Goal: Information Seeking & Learning: Find specific fact

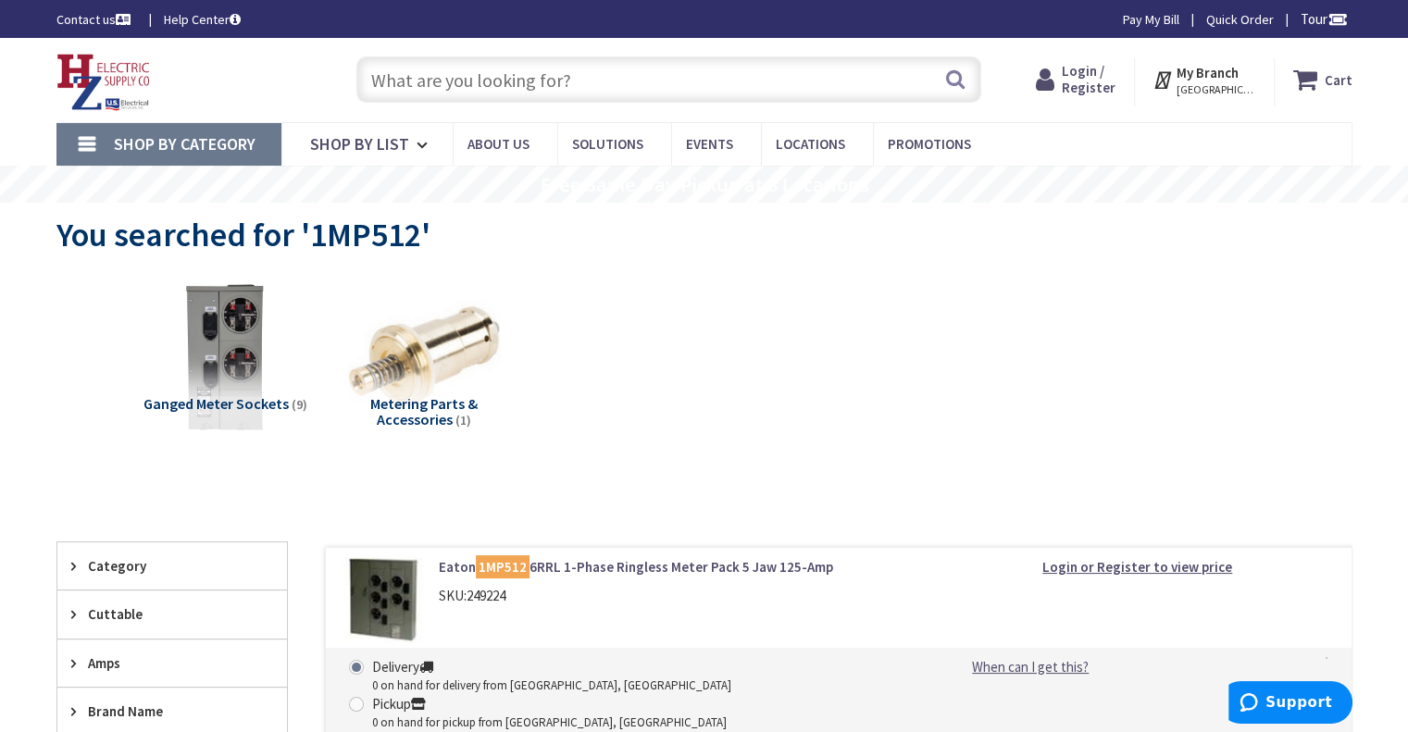
click at [553, 566] on link "Eaton 1MP512 6RRL 1-Phase Ringless Meter Pack 5 Jaw 125-Amp" at bounding box center [674, 566] width 471 height 19
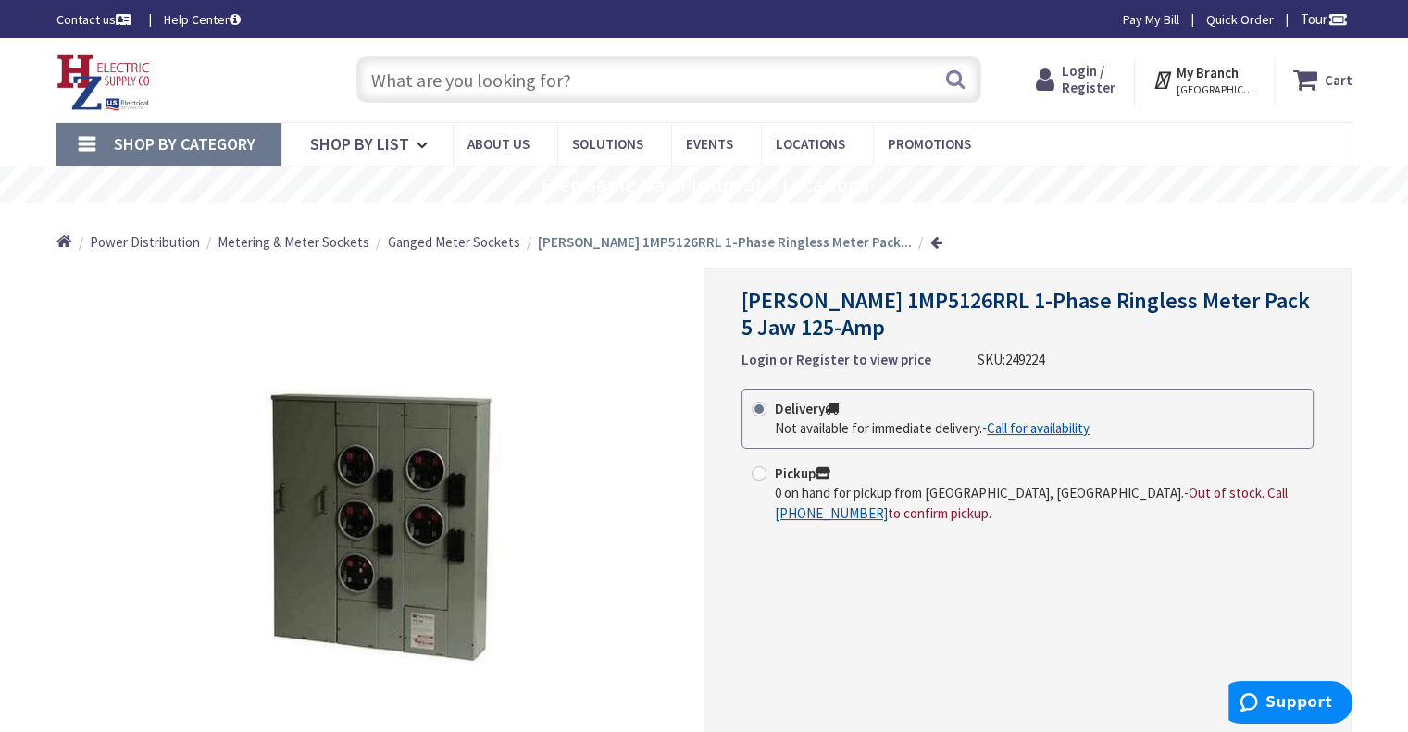
click at [452, 84] on input "text" at bounding box center [668, 79] width 625 height 46
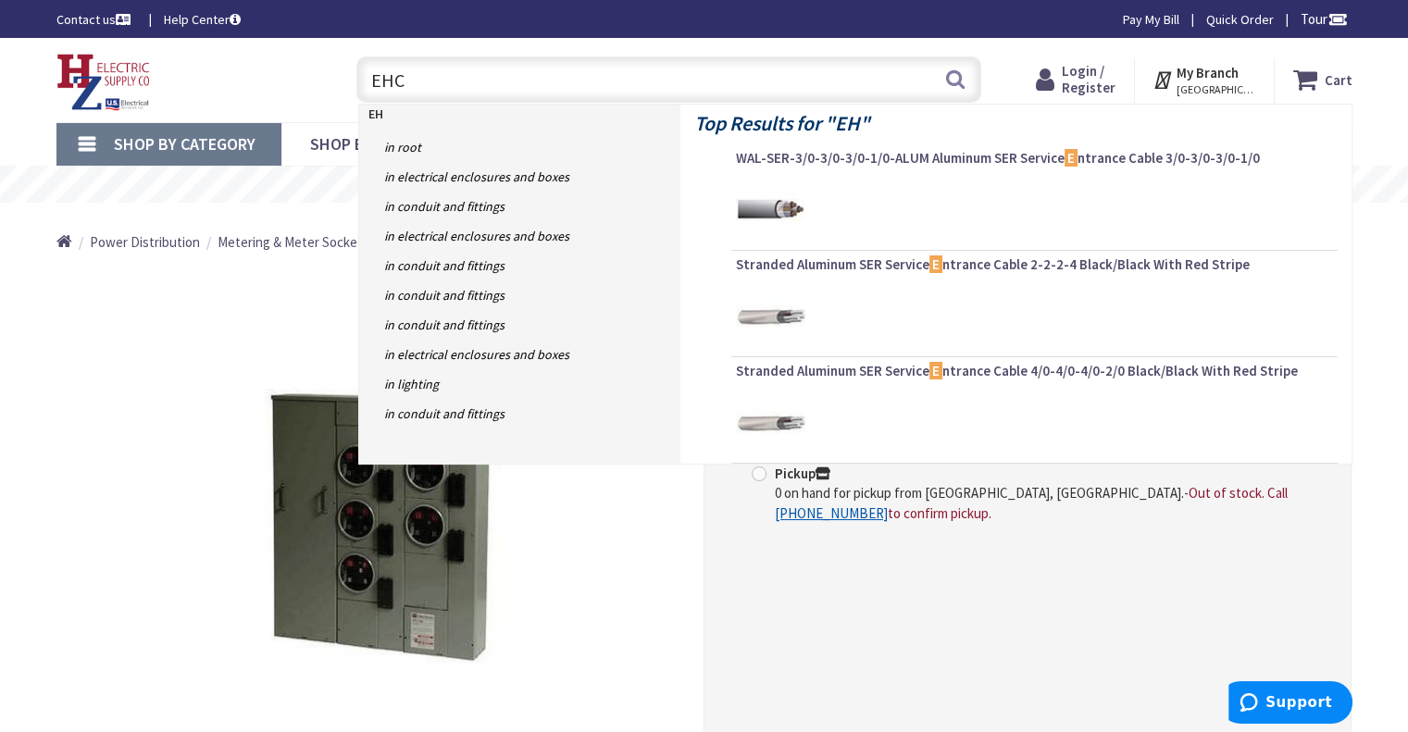
type input "EHCH"
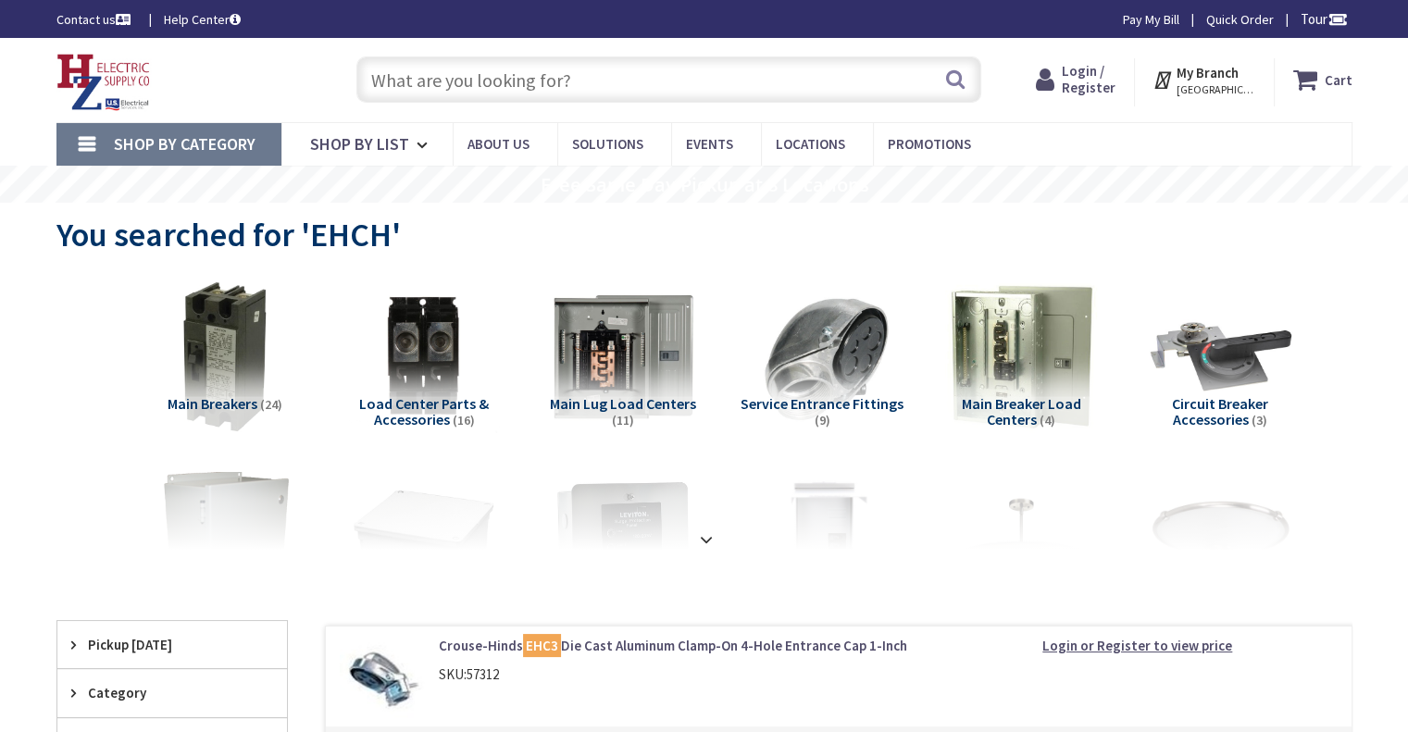
click at [403, 92] on input "text" at bounding box center [668, 79] width 625 height 46
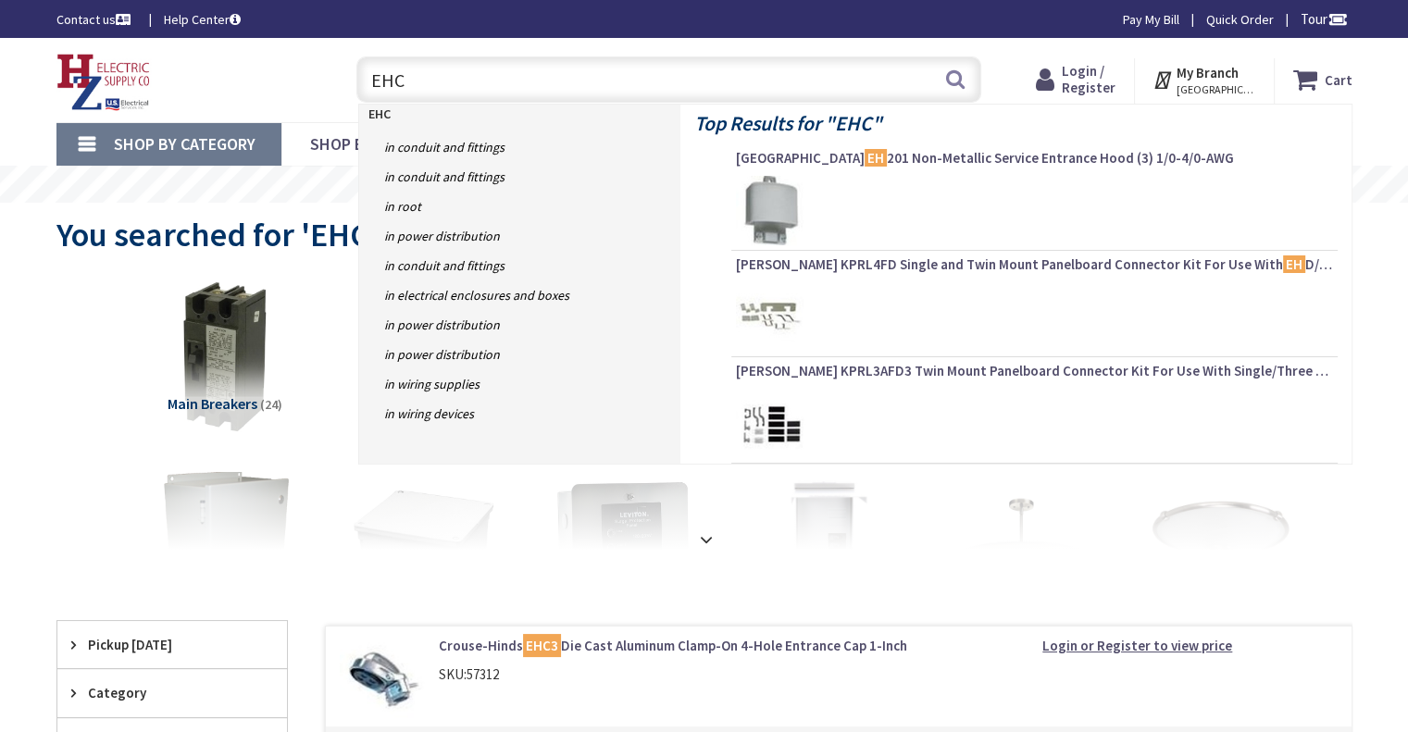
type input "EHC8"
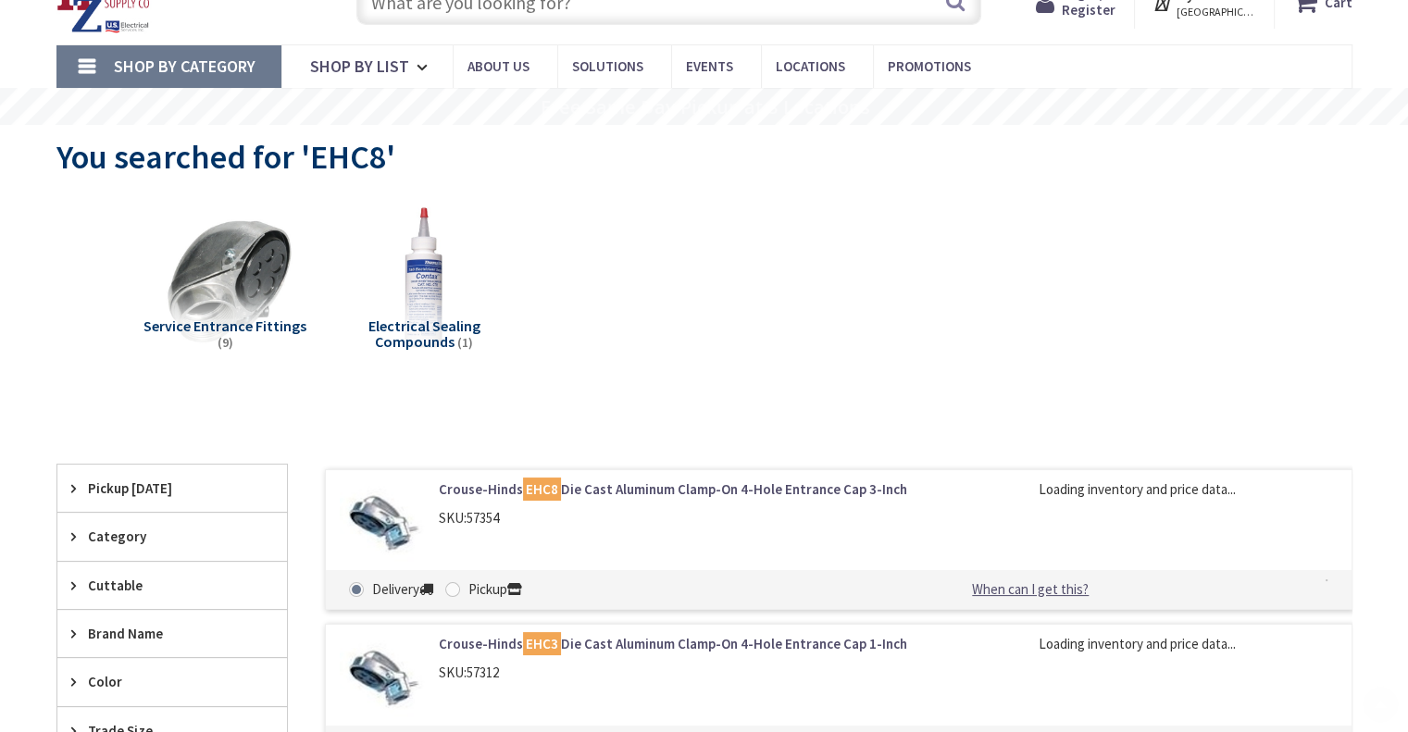
scroll to position [185, 0]
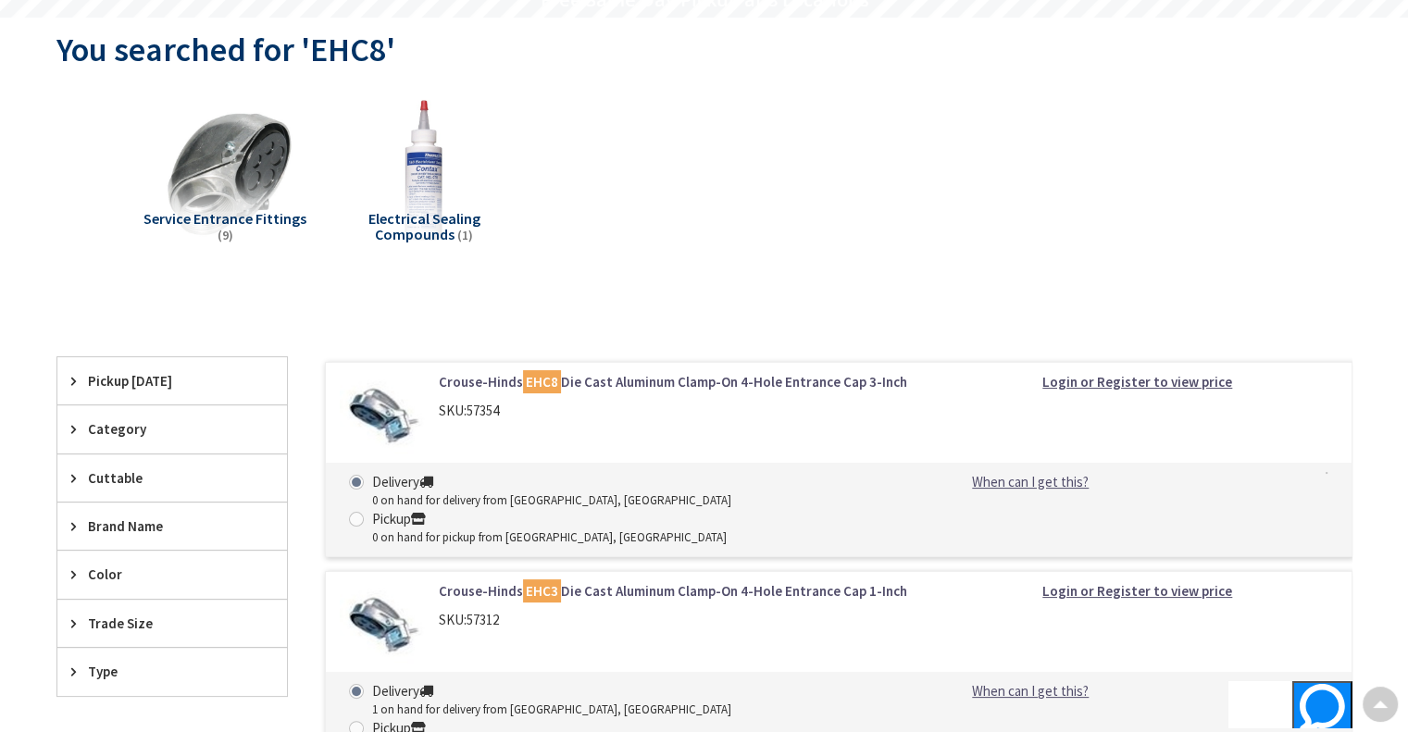
click at [626, 381] on link "Crouse-Hinds EHC8 Die Cast Aluminum Clamp-On 4-Hole Entrance Cap 3-Inch" at bounding box center [674, 381] width 471 height 19
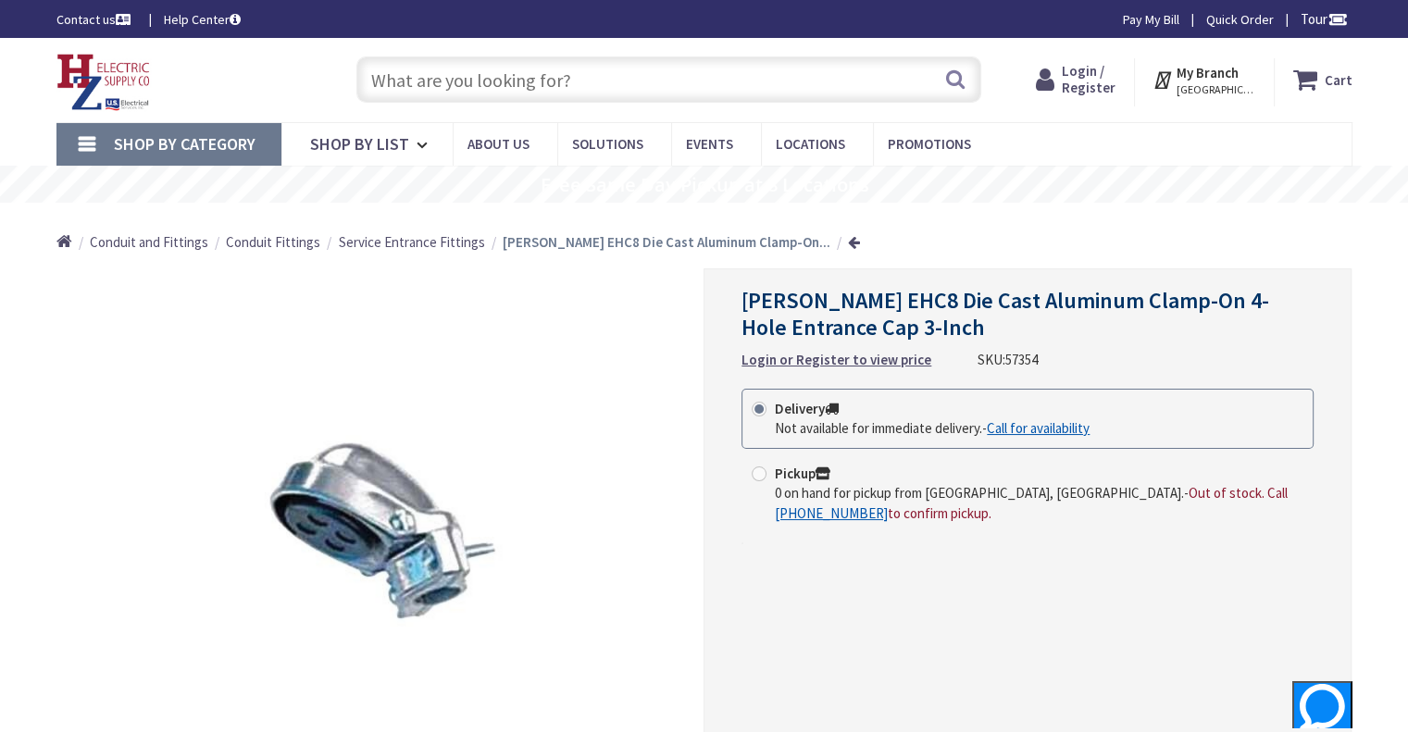
click at [436, 71] on input "text" at bounding box center [668, 79] width 625 height 46
